Goal: Information Seeking & Learning: Learn about a topic

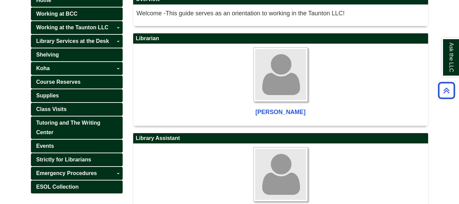
scroll to position [116, 0]
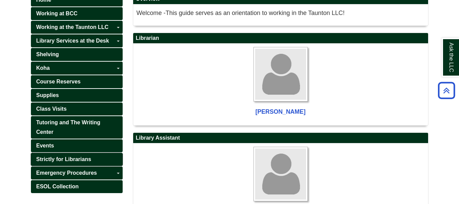
click at [70, 159] on span "Strictly for Librarians" at bounding box center [63, 159] width 55 height 6
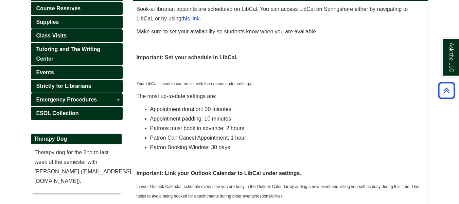
scroll to position [190, 0]
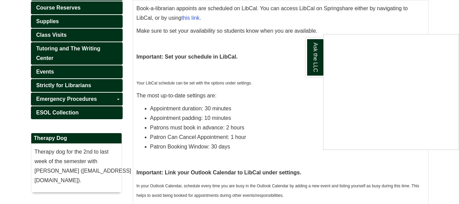
click at [56, 137] on div "Ask the LLC" at bounding box center [229, 102] width 459 height 204
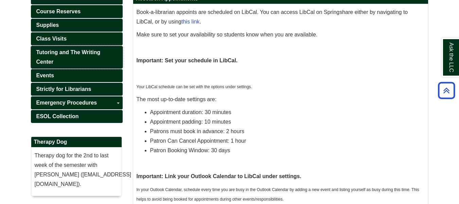
scroll to position [186, 0]
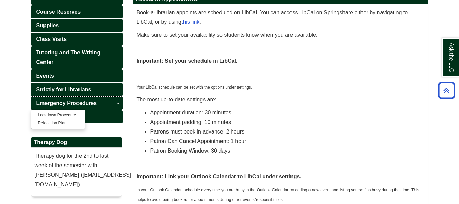
click at [88, 101] on span "Emergency Procedures" at bounding box center [66, 103] width 61 height 6
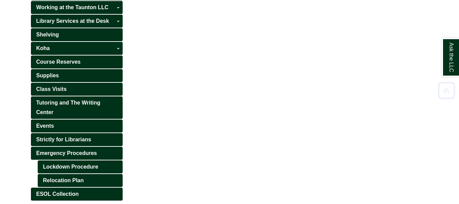
scroll to position [167, 0]
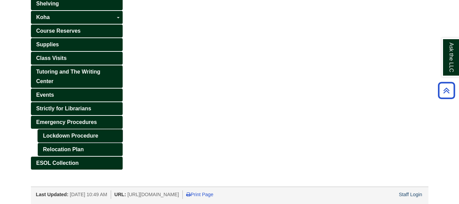
click at [87, 139] on link "Lockdown Procedure" at bounding box center [80, 135] width 85 height 13
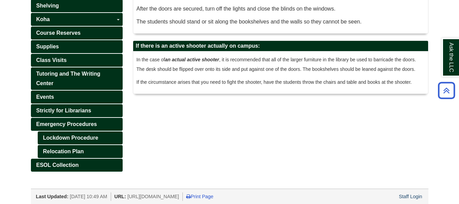
scroll to position [88, 0]
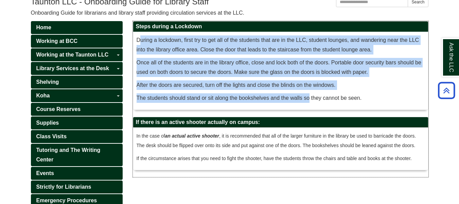
drag, startPoint x: 141, startPoint y: 37, endPoint x: 308, endPoint y: 96, distance: 177.6
click at [308, 96] on div "During a lockdown, first try to get all of the students that are in the LLC, st…" at bounding box center [281, 70] width 288 height 71
click at [308, 96] on p "The students should stand or sit along the bookshelves and the walls so they ca…" at bounding box center [281, 98] width 288 height 10
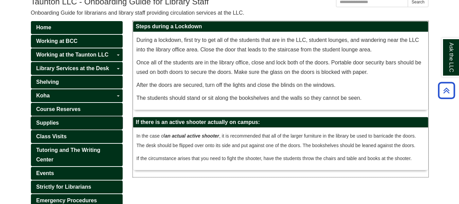
scroll to position [167, 0]
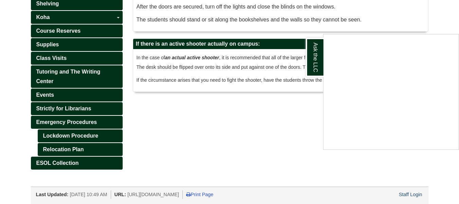
click at [59, 148] on div "Ask the LLC" at bounding box center [229, 102] width 459 height 204
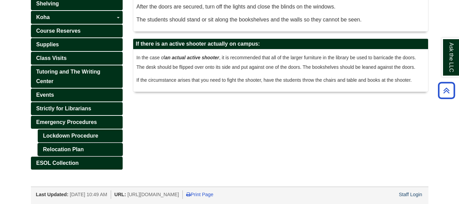
click at [75, 149] on link "Relocation Plan" at bounding box center [80, 149] width 85 height 13
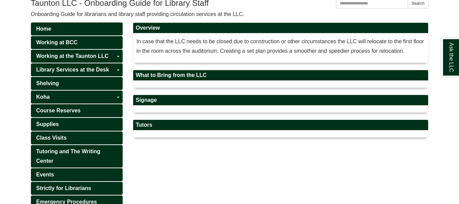
scroll to position [115, 0]
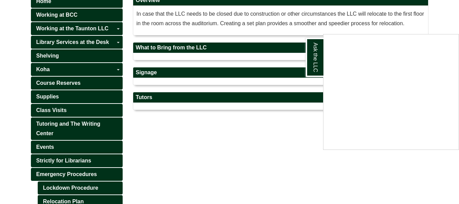
click at [144, 148] on div "Ask the LLC" at bounding box center [229, 102] width 459 height 204
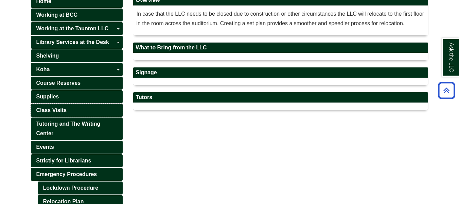
click at [54, 109] on span "Class Visits" at bounding box center [51, 110] width 31 height 6
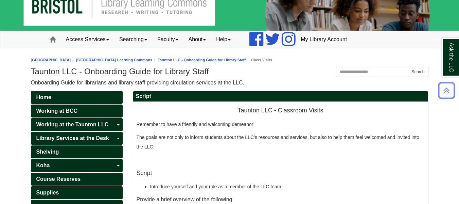
scroll to position [14, 0]
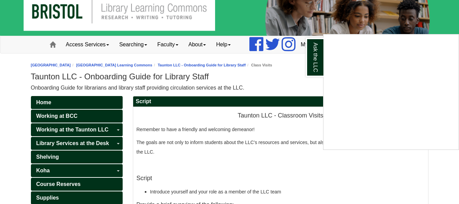
click at [306, 89] on div "Ask the LLC" at bounding box center [229, 102] width 459 height 204
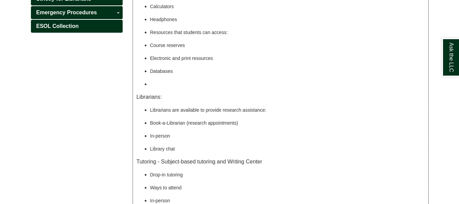
scroll to position [413, 0]
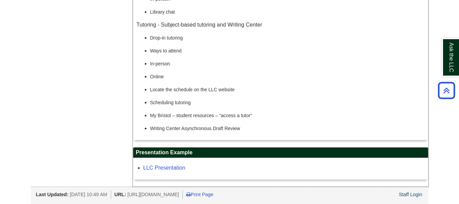
drag, startPoint x: 231, startPoint y: 113, endPoint x: 307, endPoint y: 126, distance: 77.3
click at [243, 113] on span "My Bristol – student resources – “access a tutor”" at bounding box center [201, 115] width 102 height 5
click at [157, 168] on link "LLC Presentation" at bounding box center [164, 168] width 42 height 6
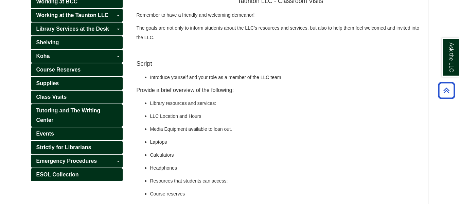
scroll to position [127, 0]
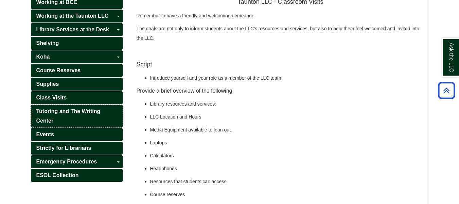
click at [69, 109] on span "Tutoring and The Writing Center" at bounding box center [68, 115] width 64 height 15
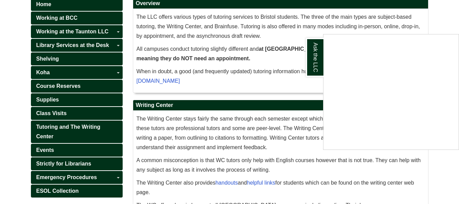
scroll to position [112, 0]
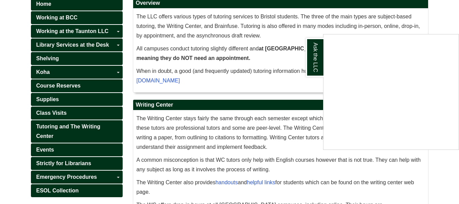
click at [74, 176] on div "Ask the LLC" at bounding box center [229, 102] width 459 height 204
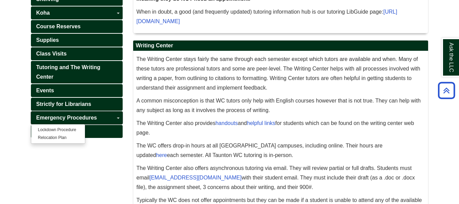
scroll to position [171, 0]
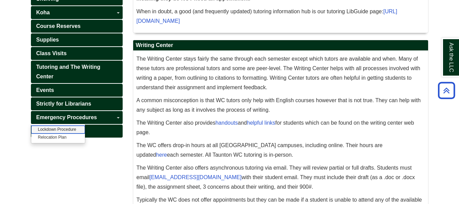
click at [59, 131] on link "Lockdown Procedure" at bounding box center [58, 129] width 54 height 8
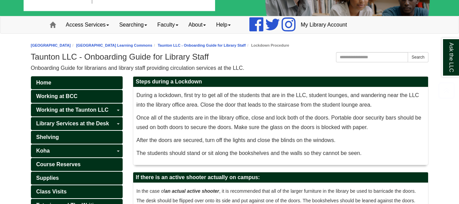
scroll to position [167, 0]
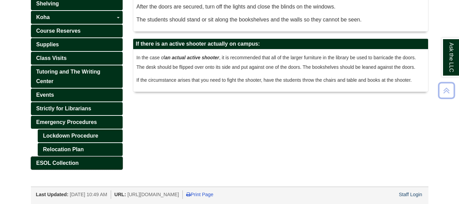
click at [69, 147] on link "Relocation Plan" at bounding box center [80, 149] width 85 height 13
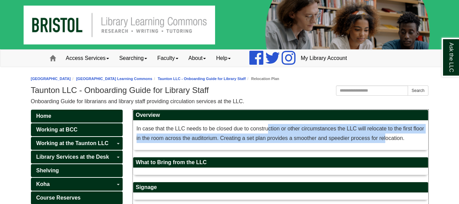
drag, startPoint x: 269, startPoint y: 123, endPoint x: 388, endPoint y: 140, distance: 119.9
click at [388, 140] on div "In case that the LLC needs to be closed due to construction or other circumstan…" at bounding box center [280, 134] width 295 height 29
click at [388, 140] on p "In case that the LLC needs to be closed due to construction or other circumstan…" at bounding box center [281, 133] width 288 height 19
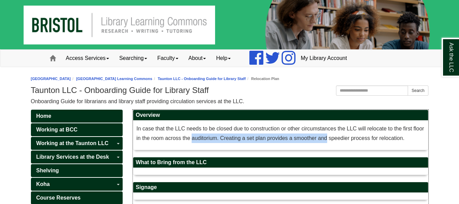
drag, startPoint x: 192, startPoint y: 134, endPoint x: 331, endPoint y: 139, distance: 138.8
click at [331, 139] on p "In case that the LLC needs to be closed due to construction or other circumstan…" at bounding box center [281, 133] width 288 height 19
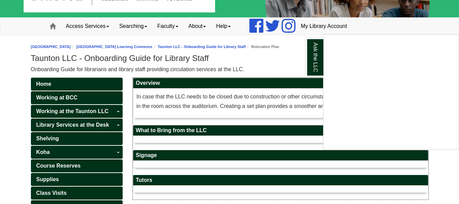
scroll to position [32, 0]
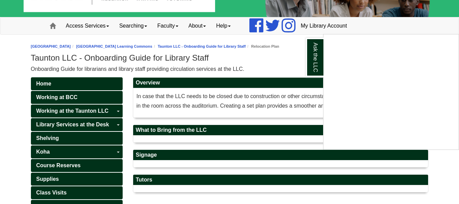
click at [273, 70] on div "Ask the LLC" at bounding box center [229, 102] width 459 height 204
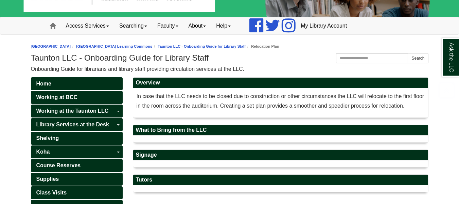
scroll to position [167, 0]
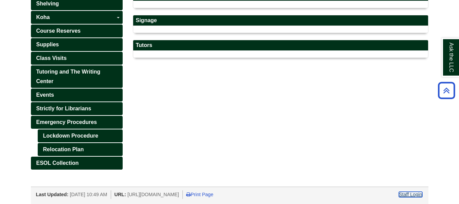
click at [411, 195] on link "Staff Login" at bounding box center [410, 193] width 23 height 5
